Goal: Information Seeking & Learning: Compare options

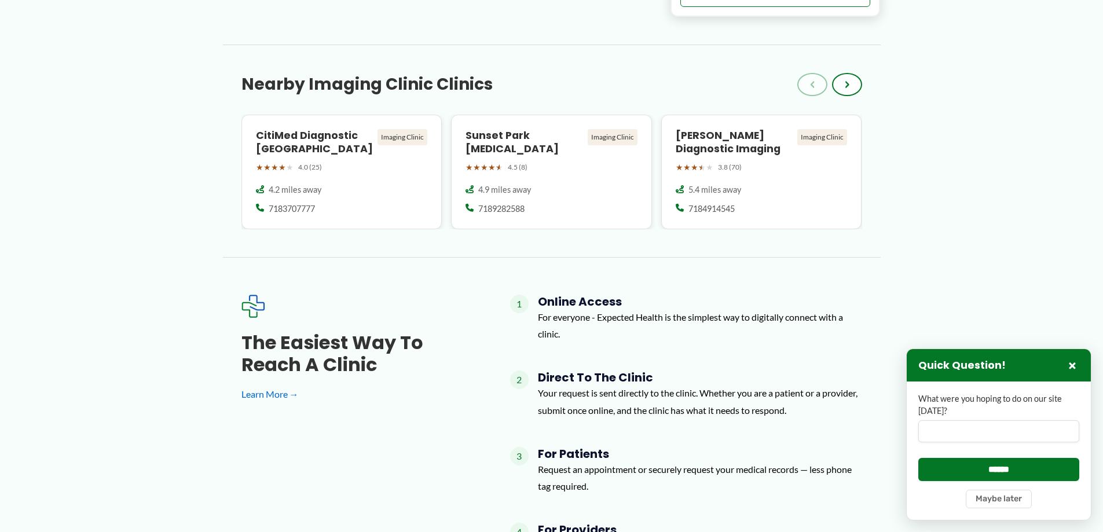
scroll to position [865, 0]
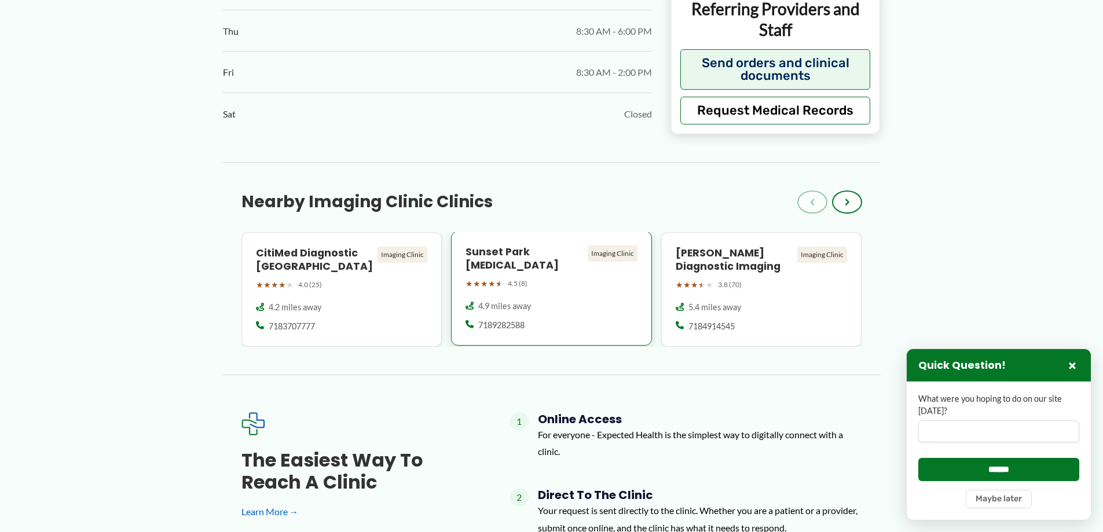
click at [520, 245] on h4 "Sunset Park Radiology" at bounding box center [523, 258] width 117 height 27
click at [292, 245] on h4 "CitiMed Diagnostic [GEOGRAPHIC_DATA]" at bounding box center [314, 258] width 117 height 27
